Goal: Navigation & Orientation: Find specific page/section

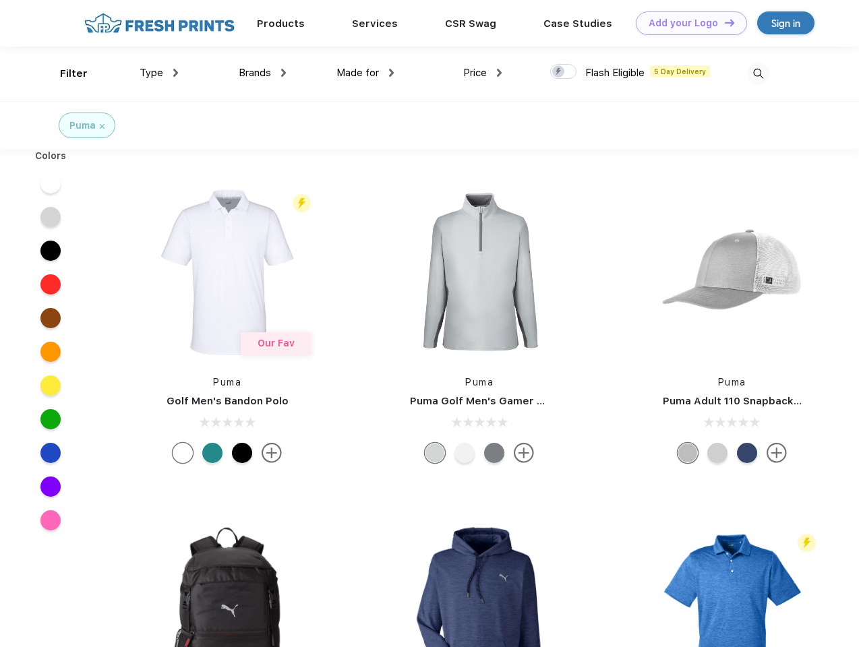
scroll to position [1, 0]
click at [686, 23] on link "Add your Logo Design Tool" at bounding box center [690, 23] width 111 height 24
click at [0, 0] on div "Design Tool" at bounding box center [0, 0] width 0 height 0
click at [723, 22] on link "Add your Logo Design Tool" at bounding box center [690, 23] width 111 height 24
click at [65, 73] on div "Filter" at bounding box center [74, 73] width 28 height 15
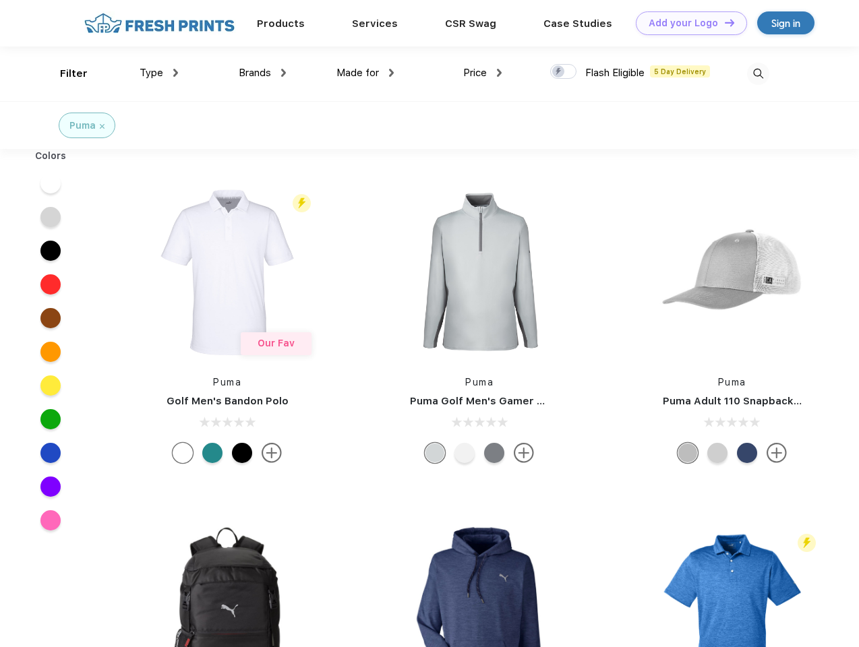
click at [159, 73] on span "Type" at bounding box center [151, 73] width 24 height 12
click at [262, 73] on span "Brands" at bounding box center [255, 73] width 32 height 12
click at [365, 73] on span "Made for" at bounding box center [357, 73] width 42 height 12
click at [482, 73] on span "Price" at bounding box center [475, 73] width 24 height 12
click at [563, 72] on div at bounding box center [563, 71] width 26 height 15
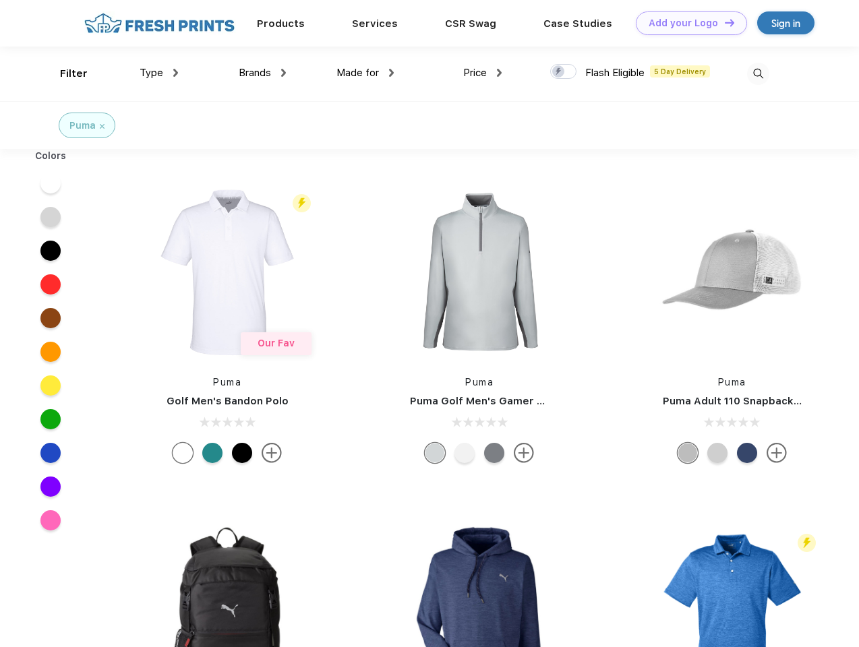
click at [559, 72] on input "checkbox" at bounding box center [554, 67] width 9 height 9
click at [757, 73] on img at bounding box center [758, 74] width 22 height 22
